Goal: Task Accomplishment & Management: Complete application form

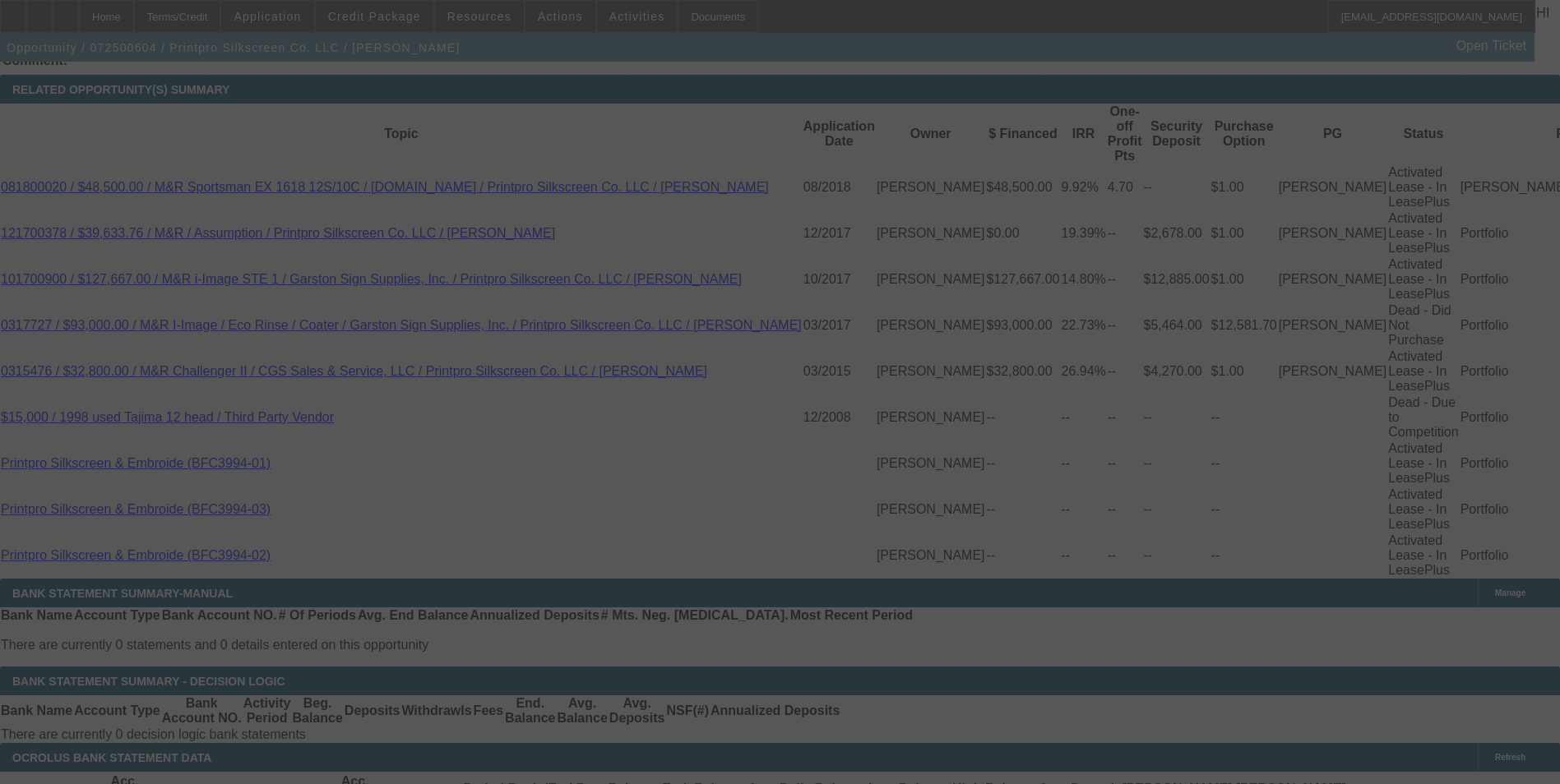
scroll to position [3057, 0]
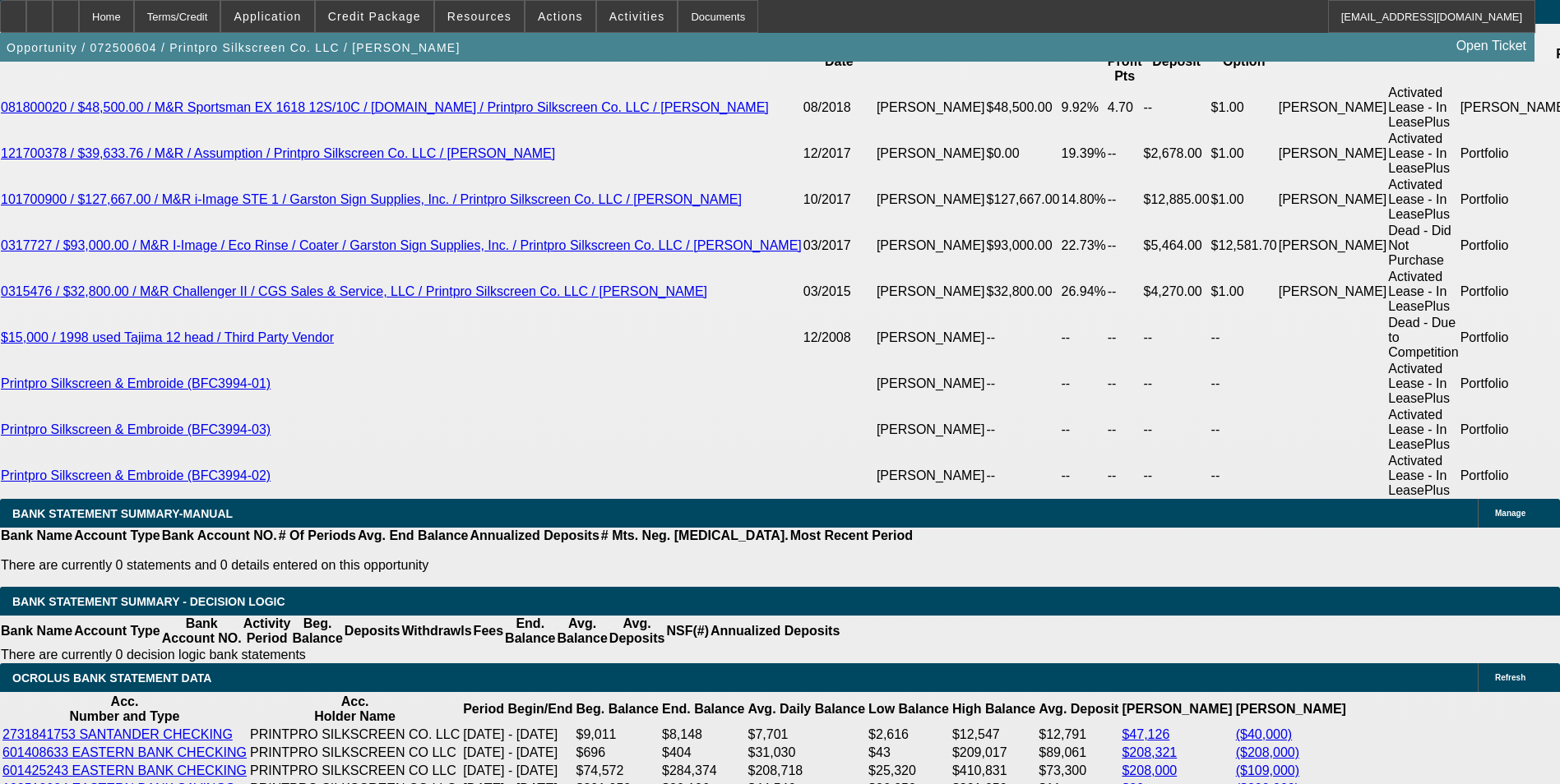
select select "0"
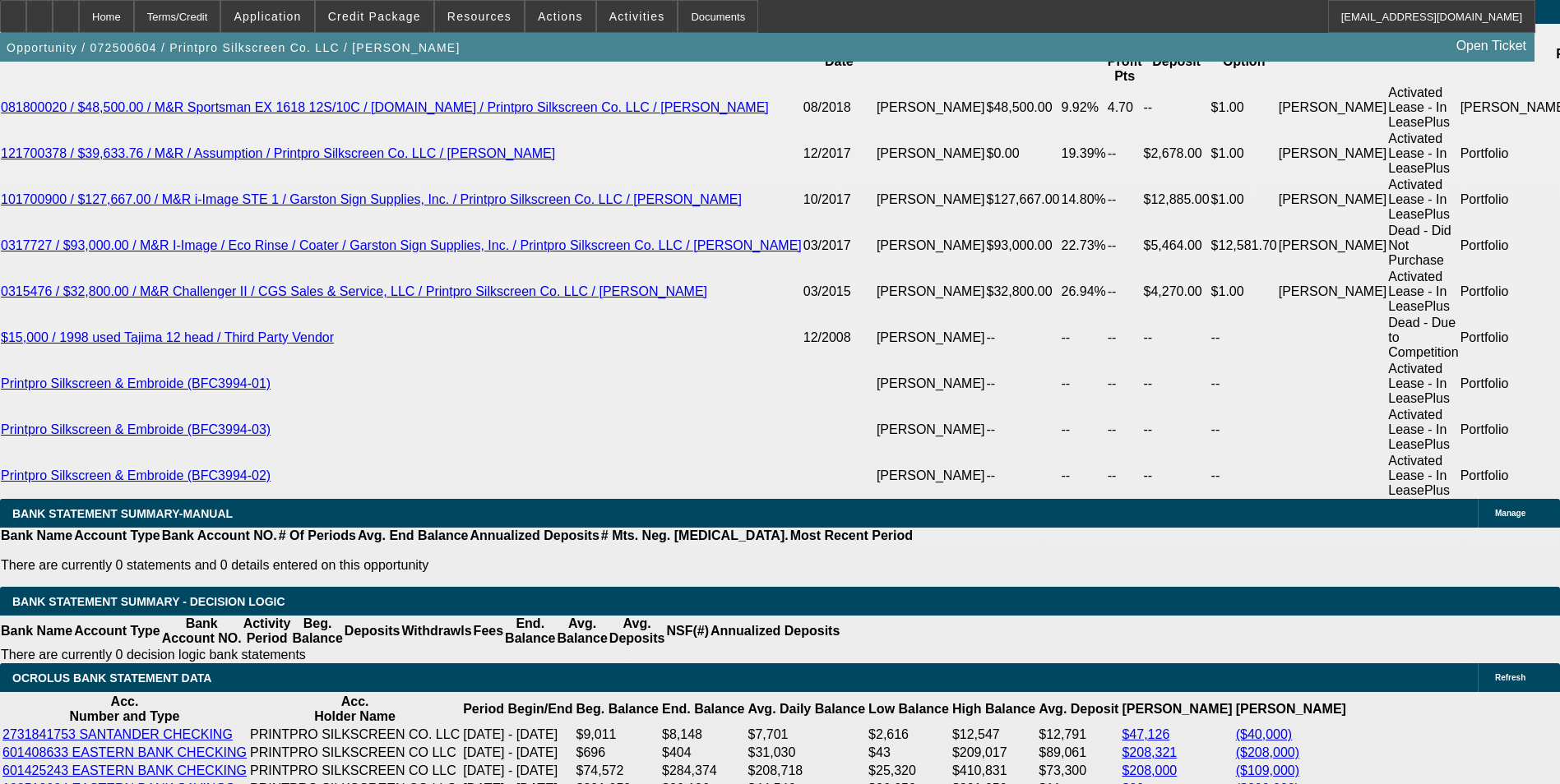
select select "0"
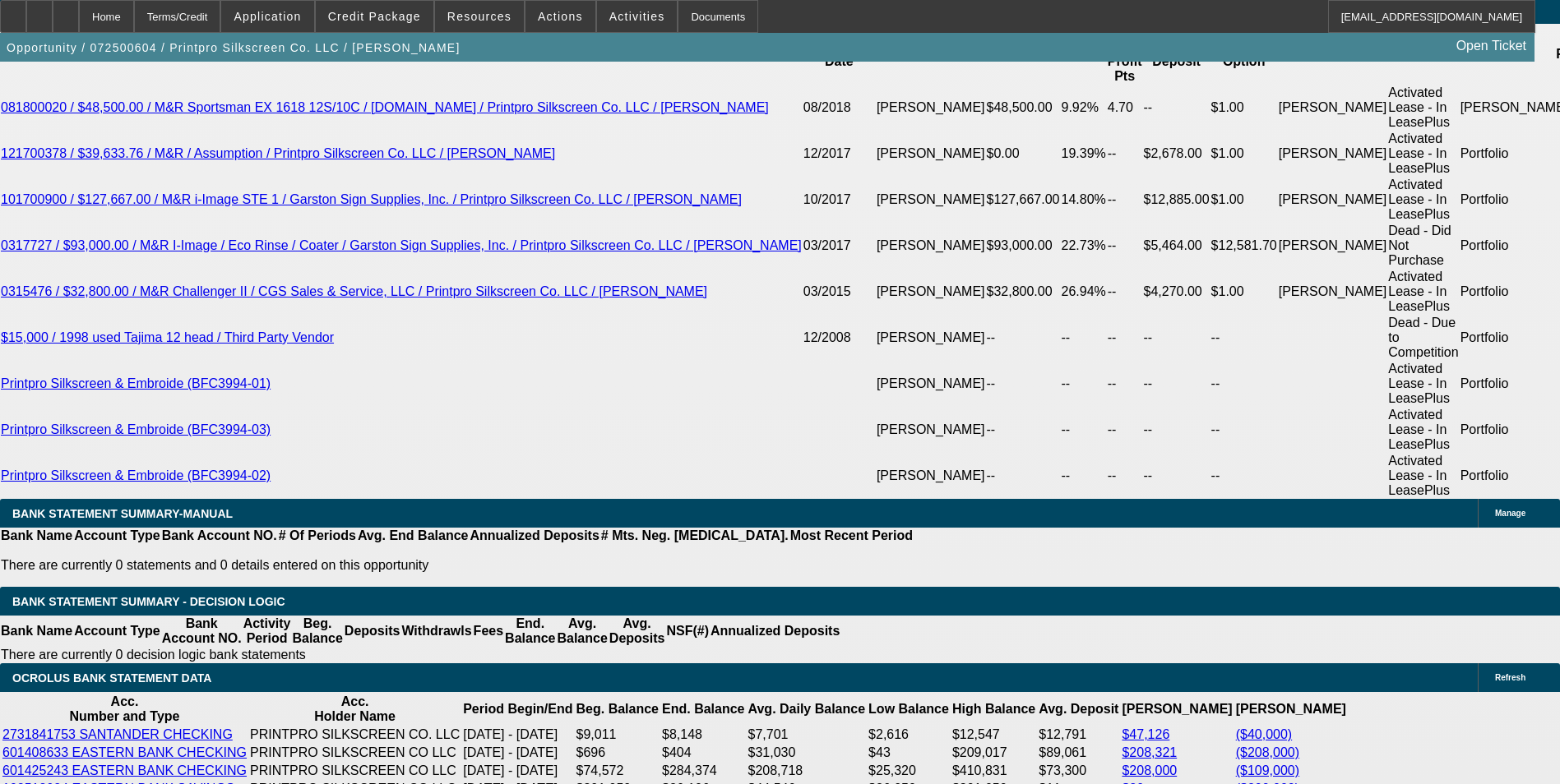
select select "0"
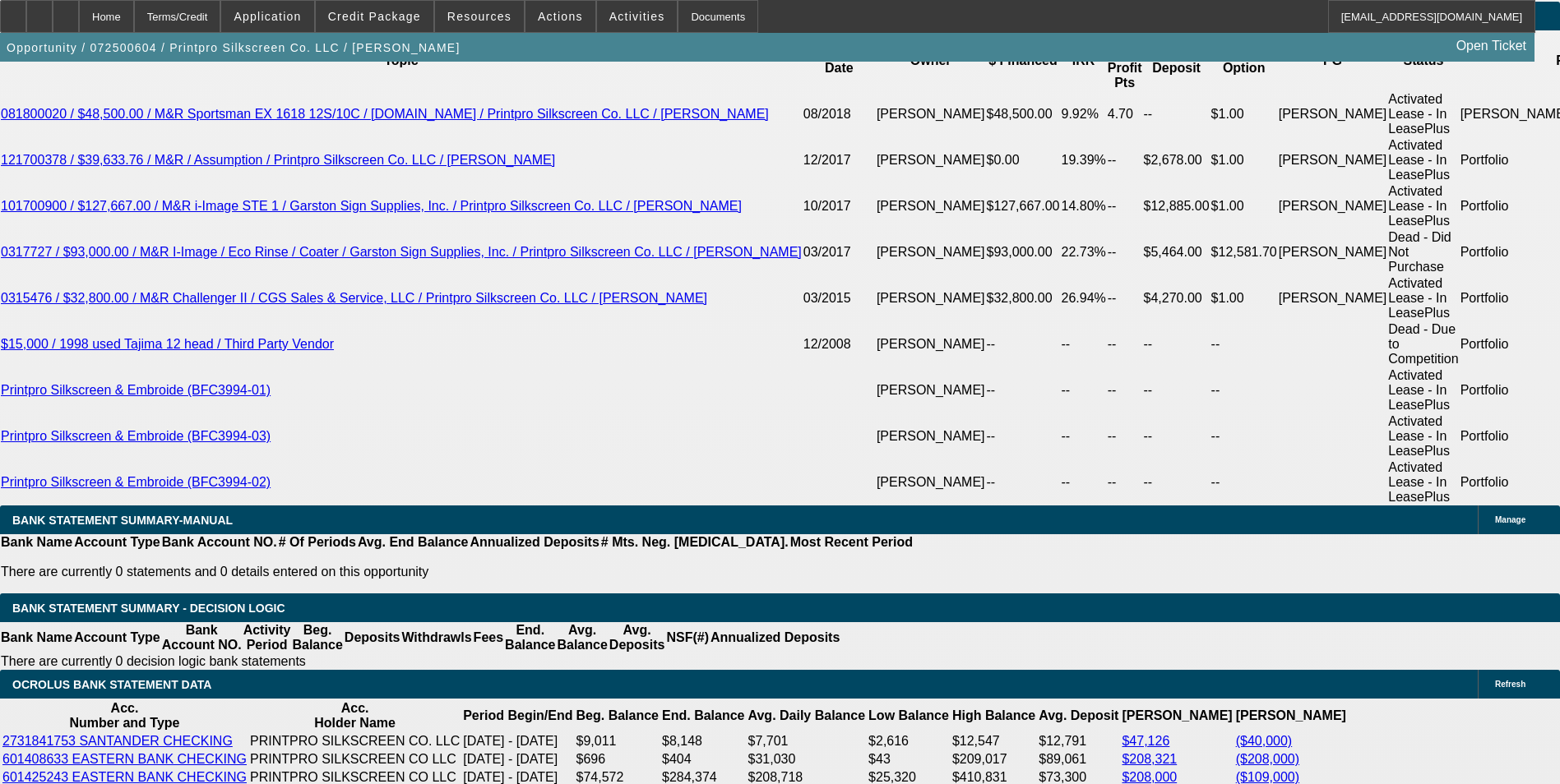
select select "1"
select select "6"
select select "1"
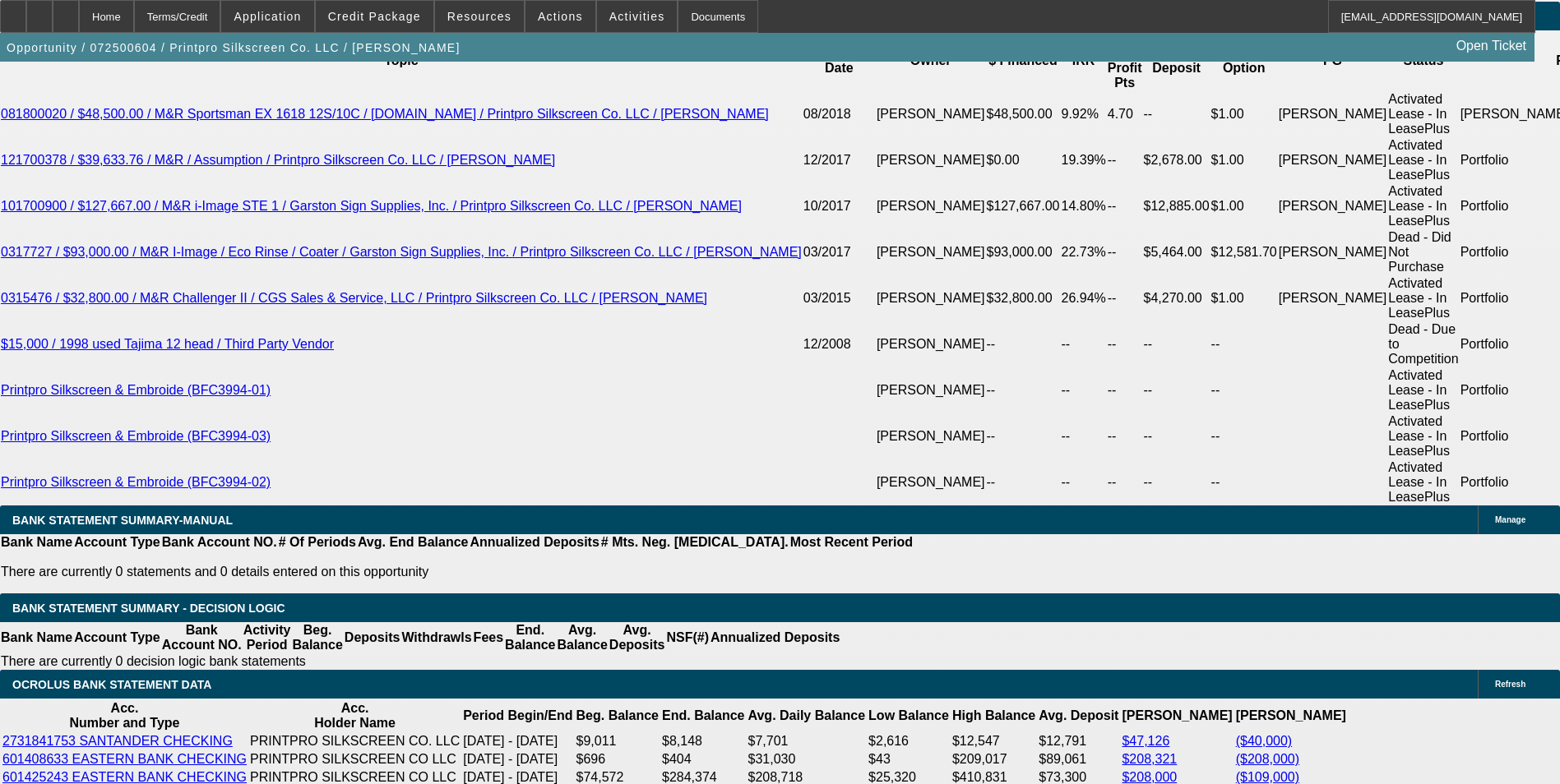
select select "6"
select select "1"
select select "6"
select select "1"
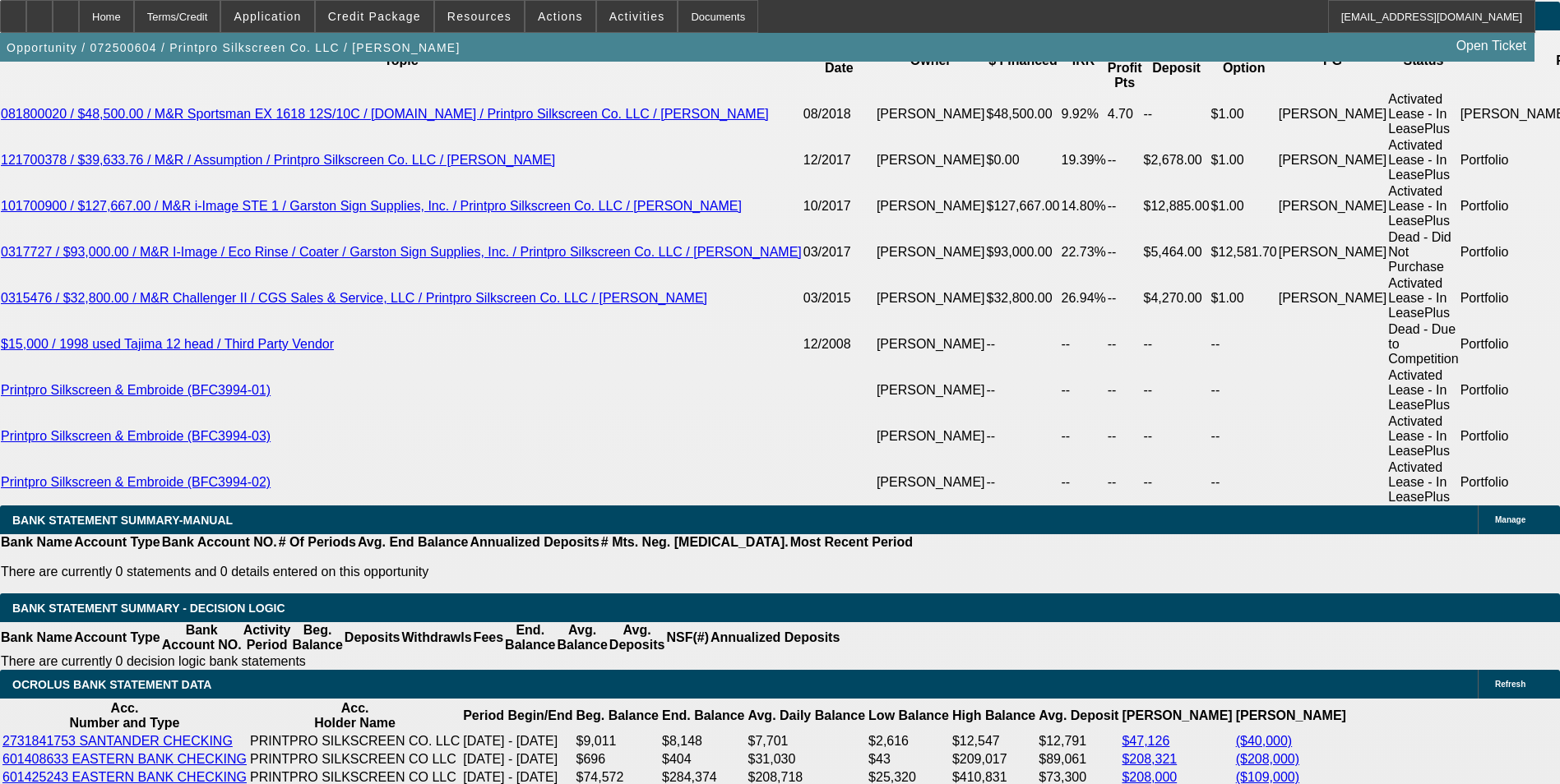
select select "1"
select select "6"
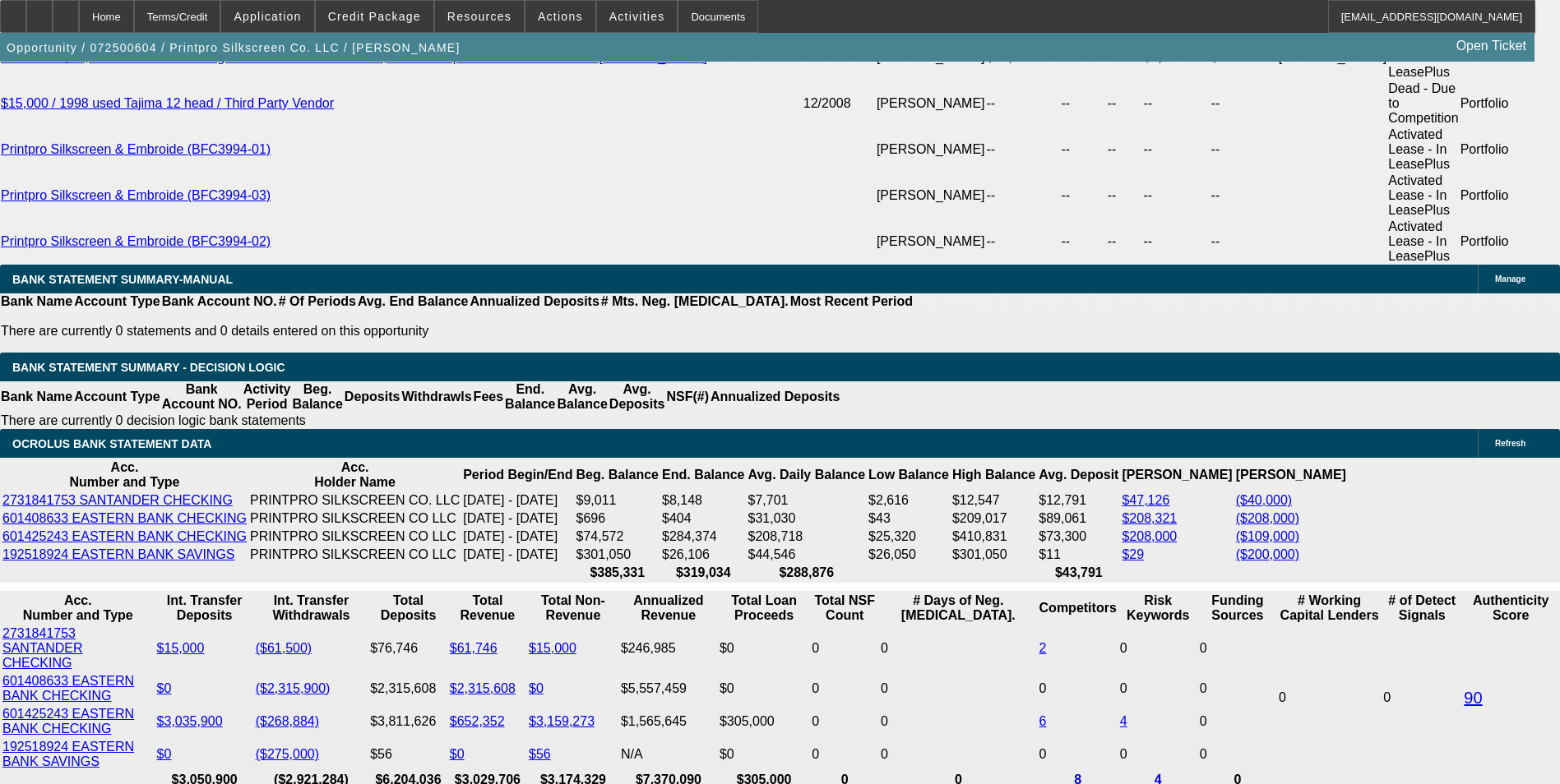
scroll to position [3543, 0]
